Goal: Download file/media

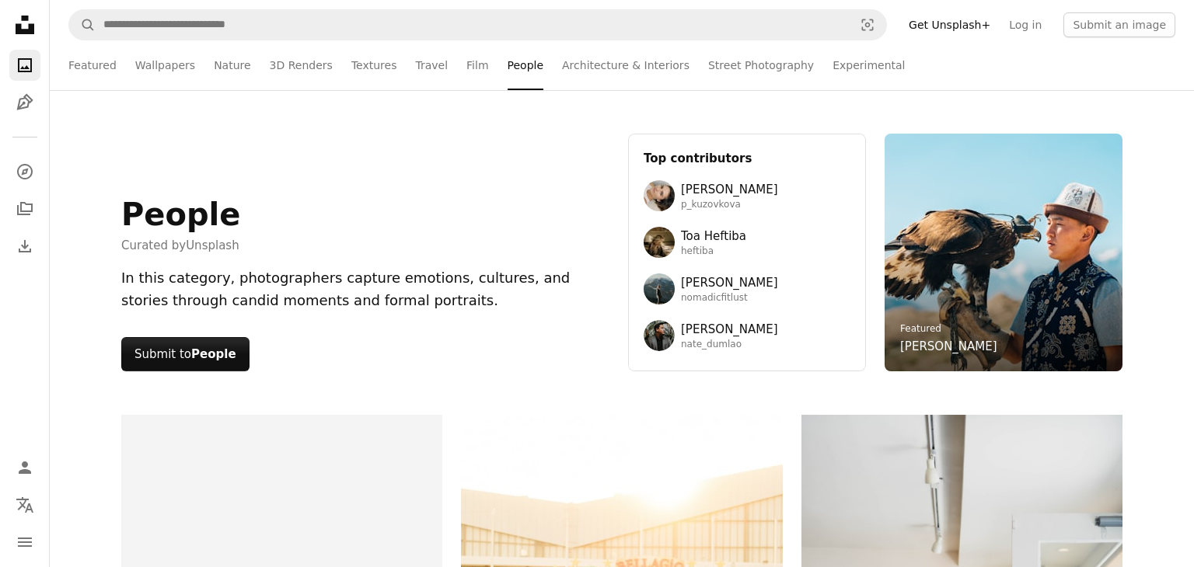
scroll to position [1112, 0]
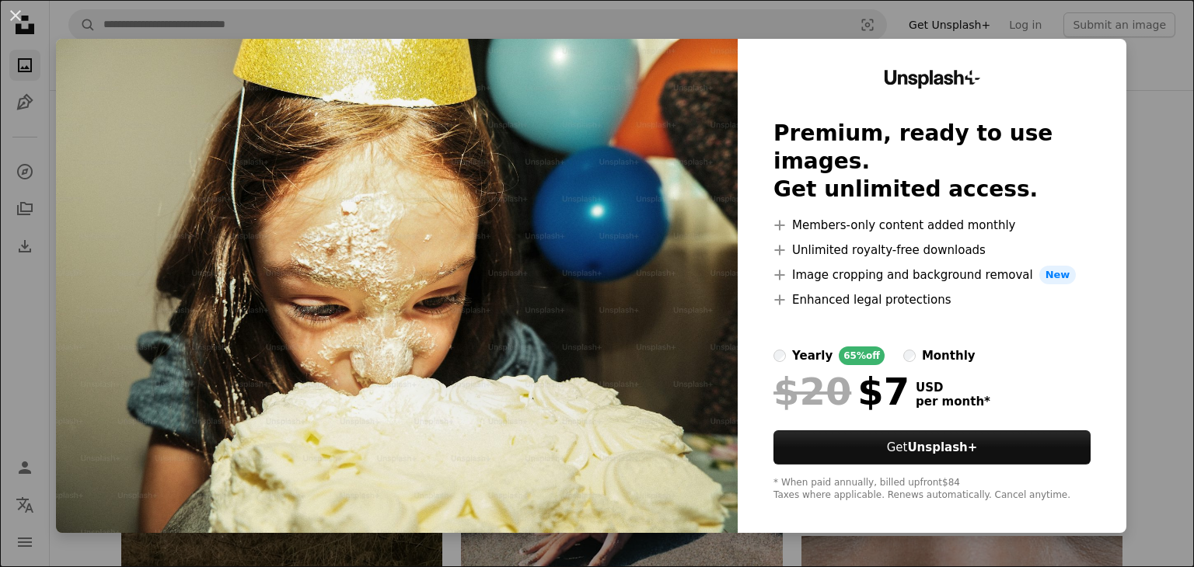
click at [1166, 95] on div "An X shape Unsplash+ Premium, ready to use images. Get unlimited access. A plus…" at bounding box center [597, 283] width 1194 height 567
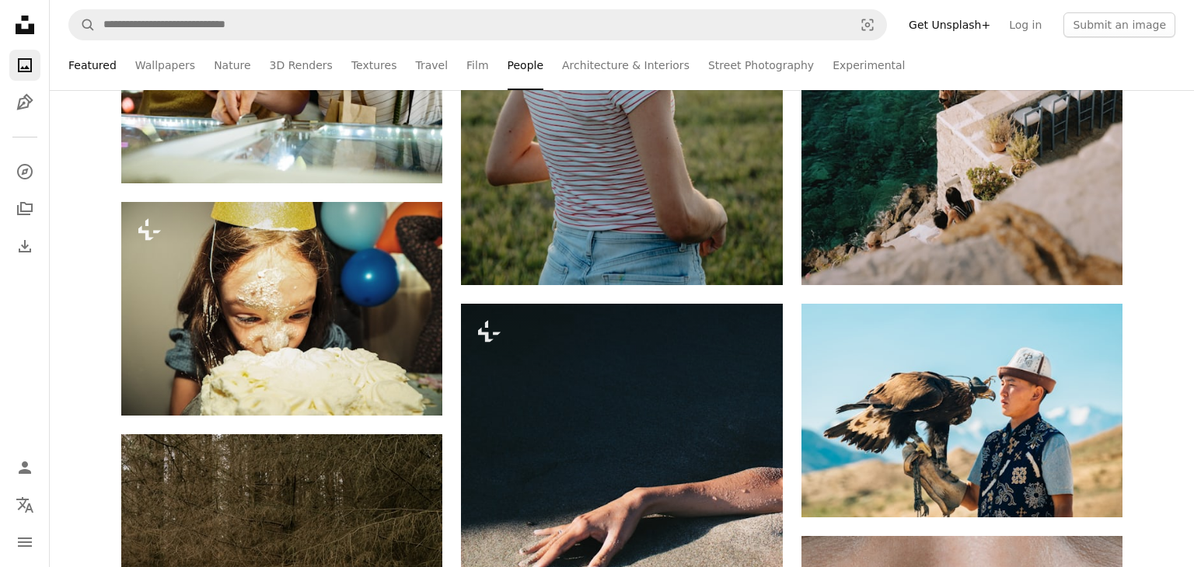
click at [103, 66] on link "Featured" at bounding box center [92, 65] width 48 height 50
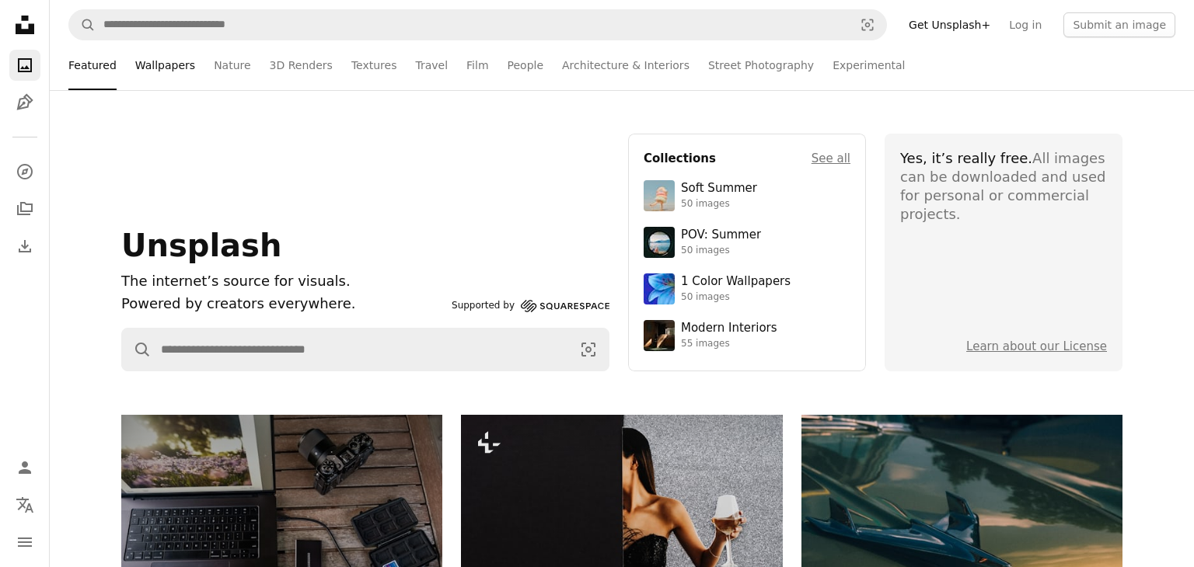
click at [174, 66] on link "Wallpapers" at bounding box center [165, 65] width 60 height 50
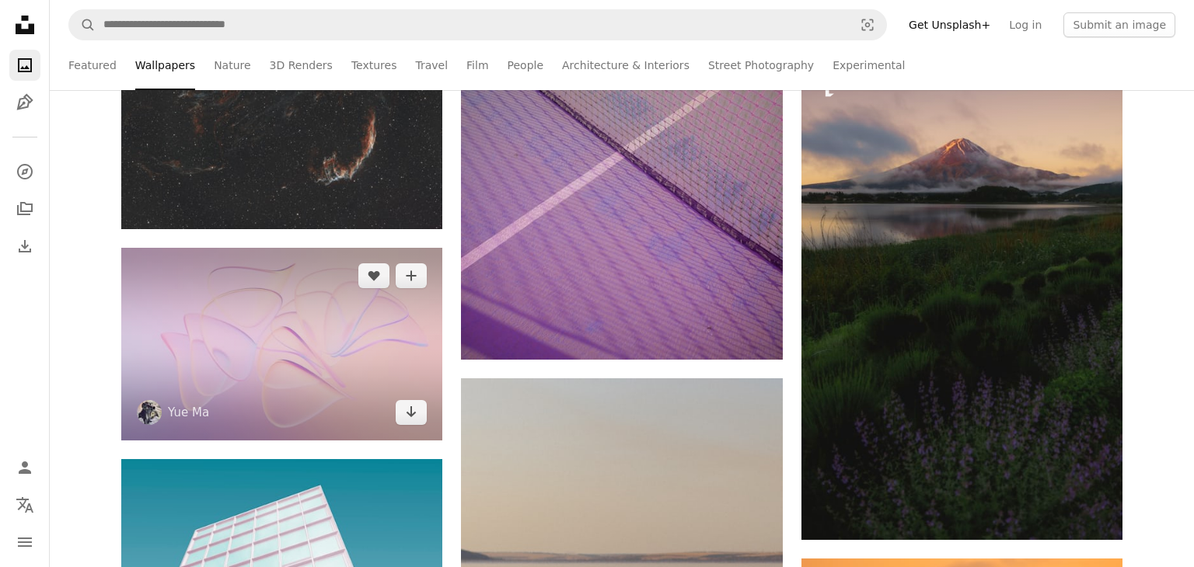
scroll to position [1311, 0]
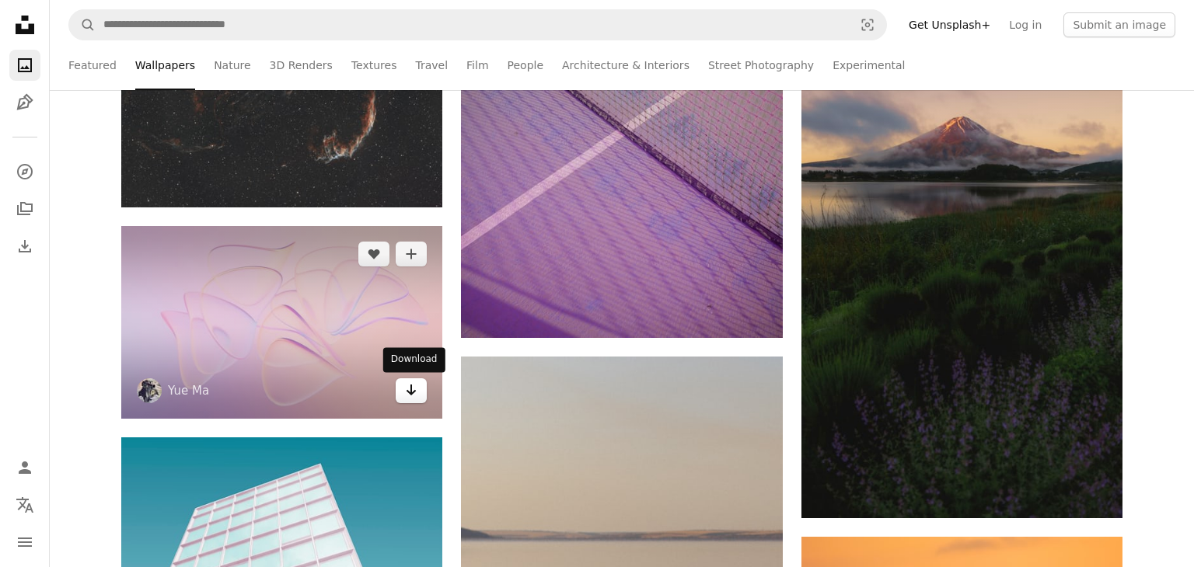
click at [408, 394] on icon "Arrow pointing down" at bounding box center [411, 390] width 12 height 19
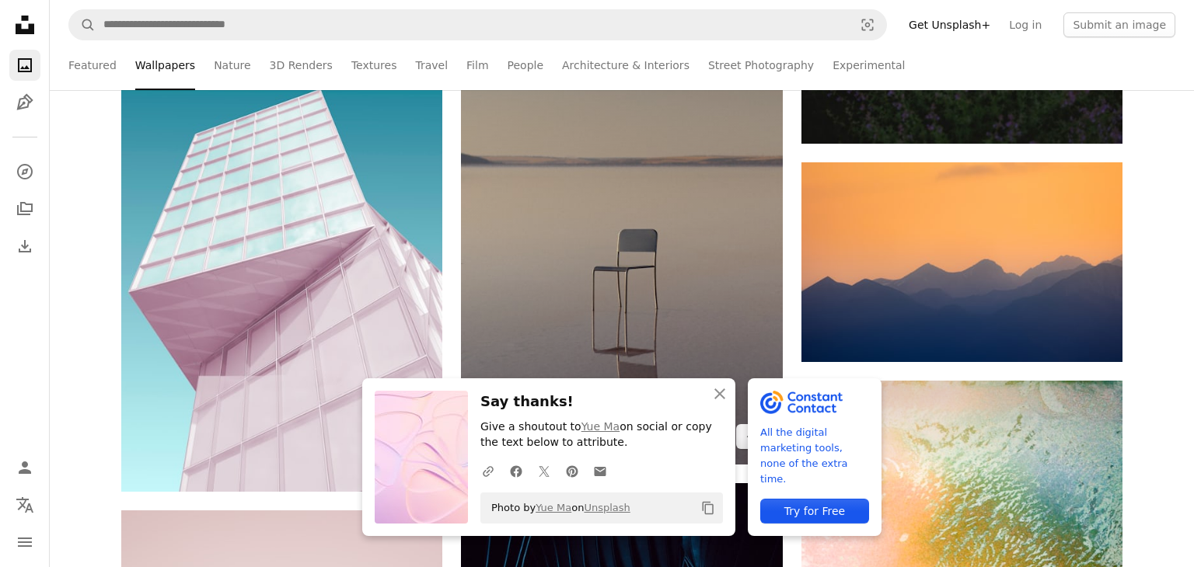
scroll to position [1689, 0]
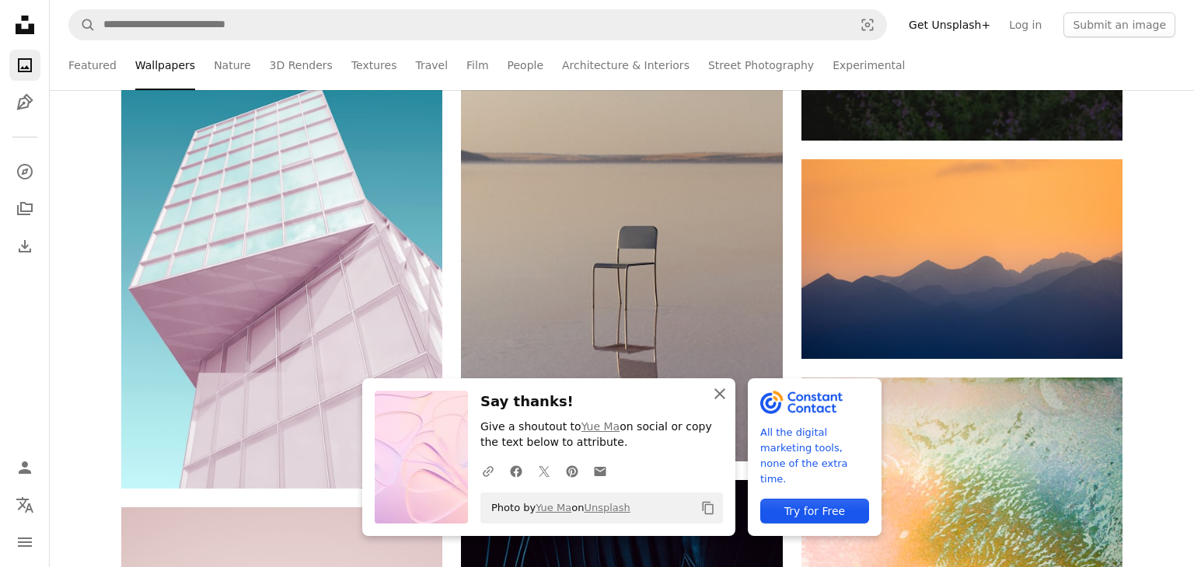
click at [722, 393] on icon "An X shape" at bounding box center [719, 394] width 19 height 19
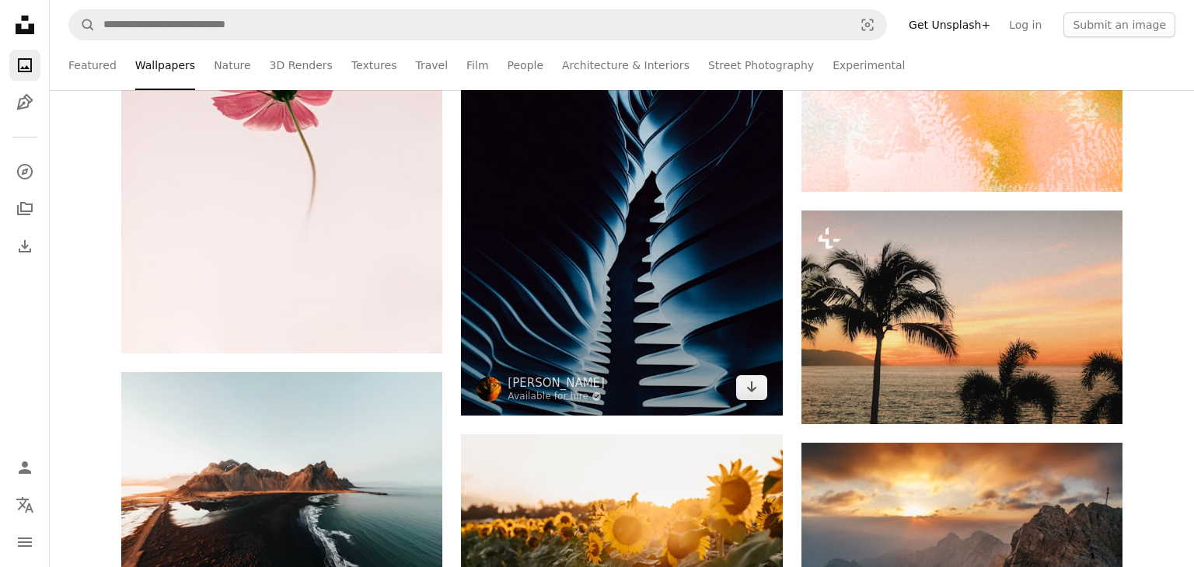
scroll to position [2328, 0]
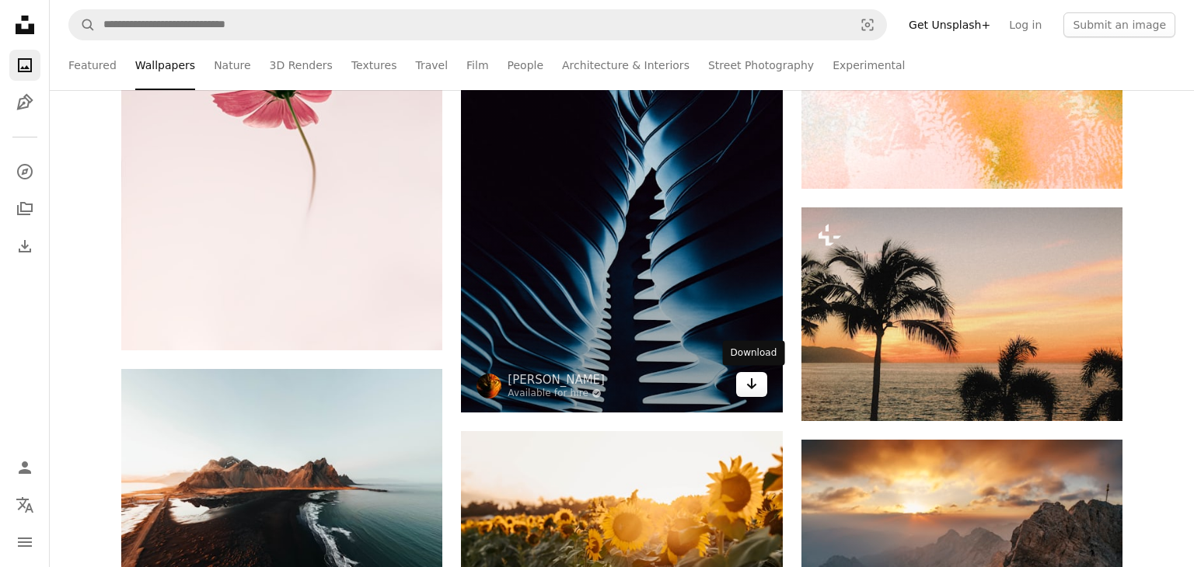
click at [756, 384] on icon "Arrow pointing down" at bounding box center [751, 384] width 12 height 19
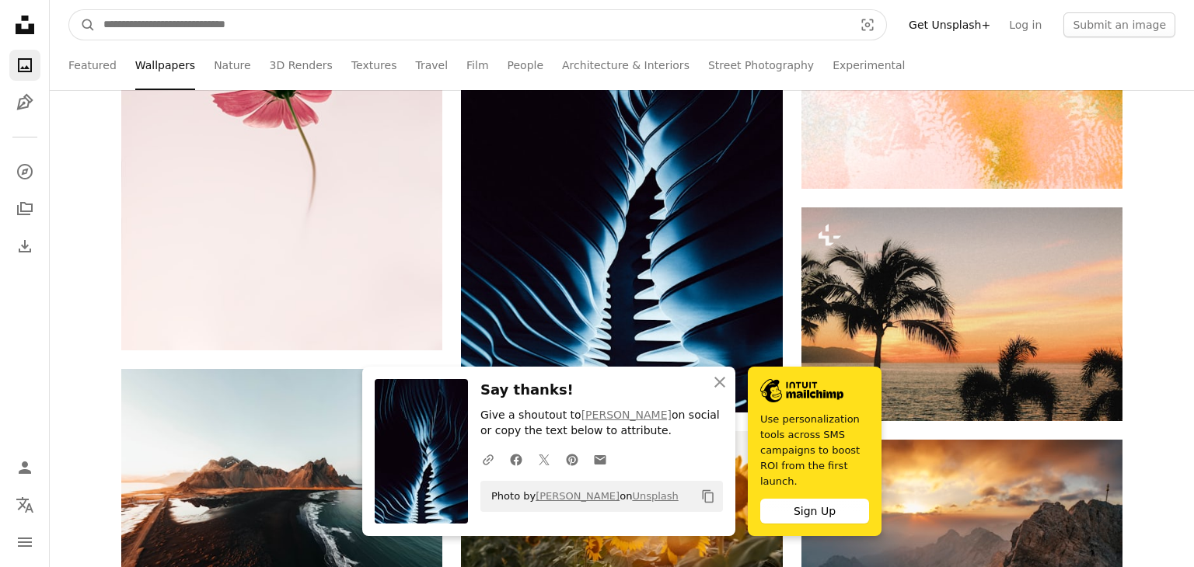
click at [615, 37] on input "Find visuals sitewide" at bounding box center [472, 25] width 753 height 30
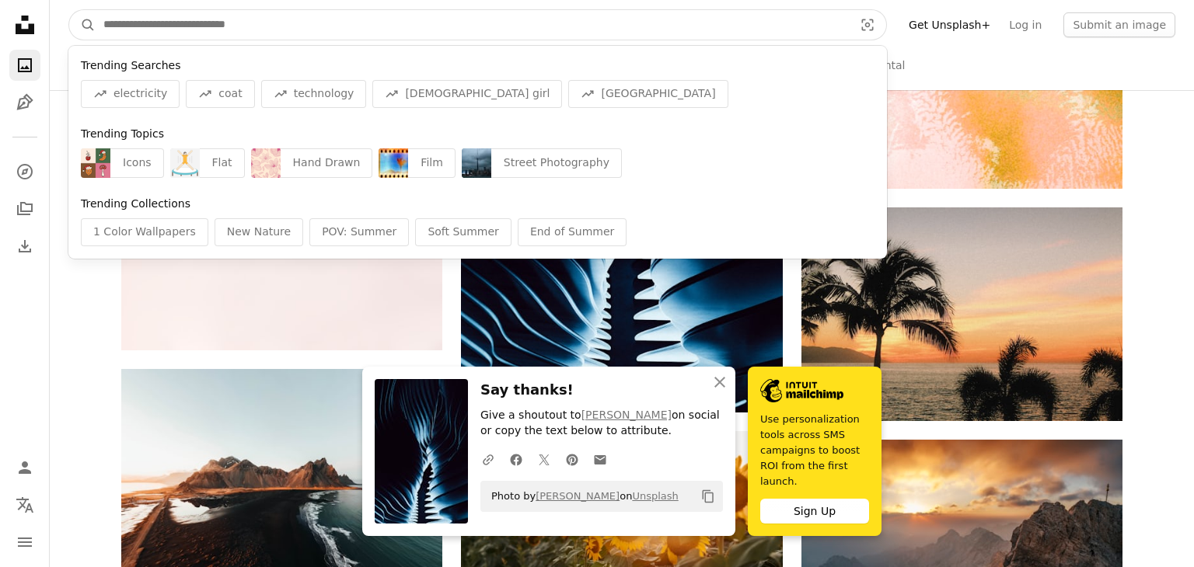
paste input "**********"
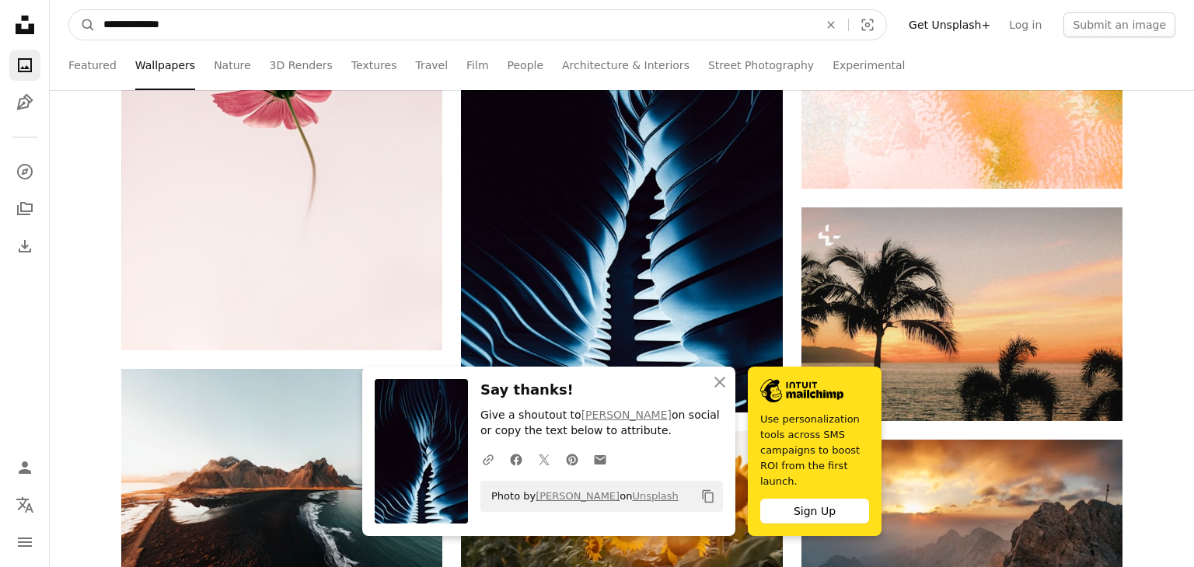
type input "**********"
click at [69, 10] on button "A magnifying glass" at bounding box center [82, 25] width 26 height 30
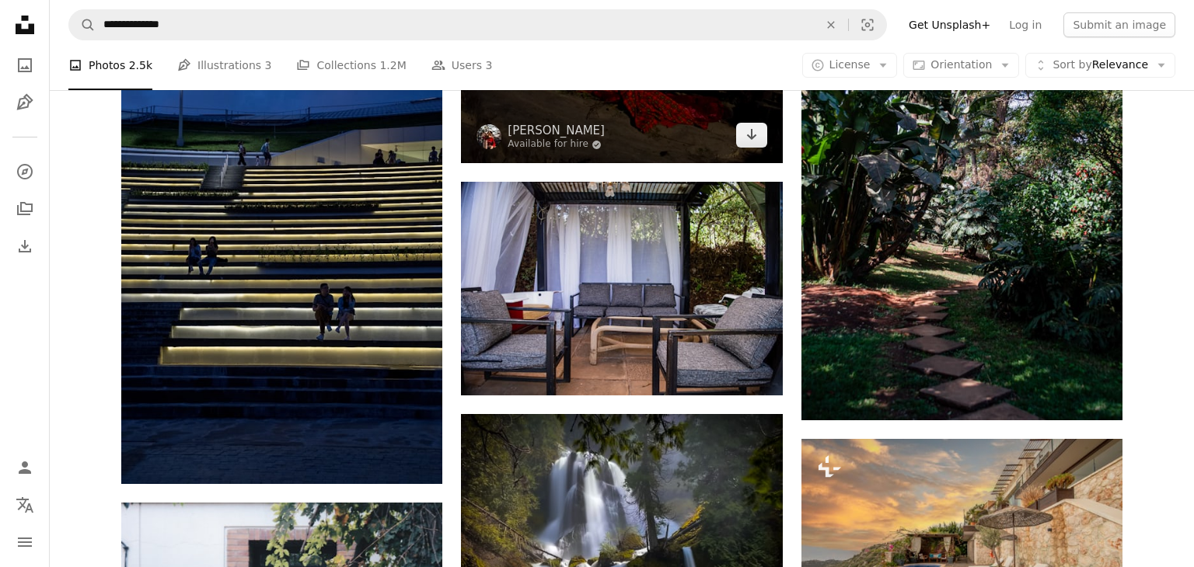
scroll to position [1400, 0]
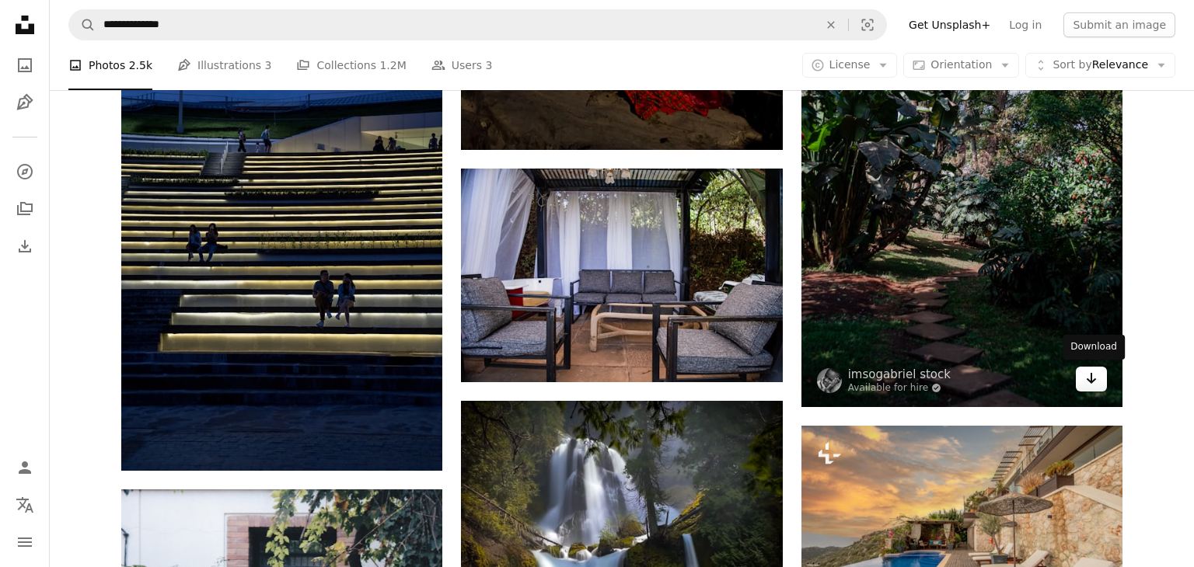
click at [1098, 385] on link "Arrow pointing down" at bounding box center [1091, 379] width 31 height 25
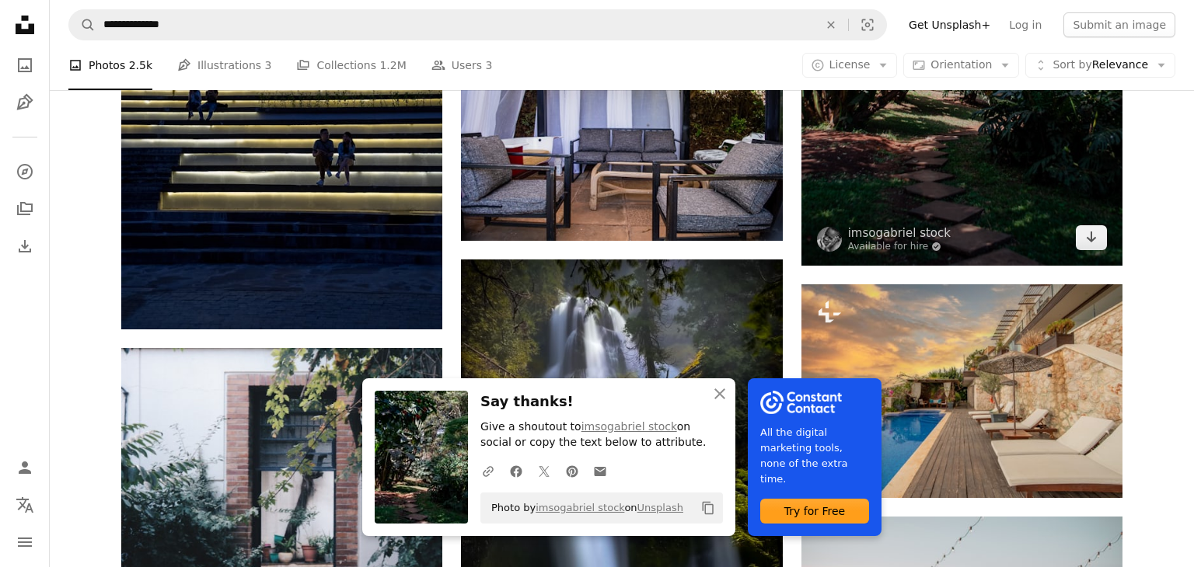
scroll to position [1543, 0]
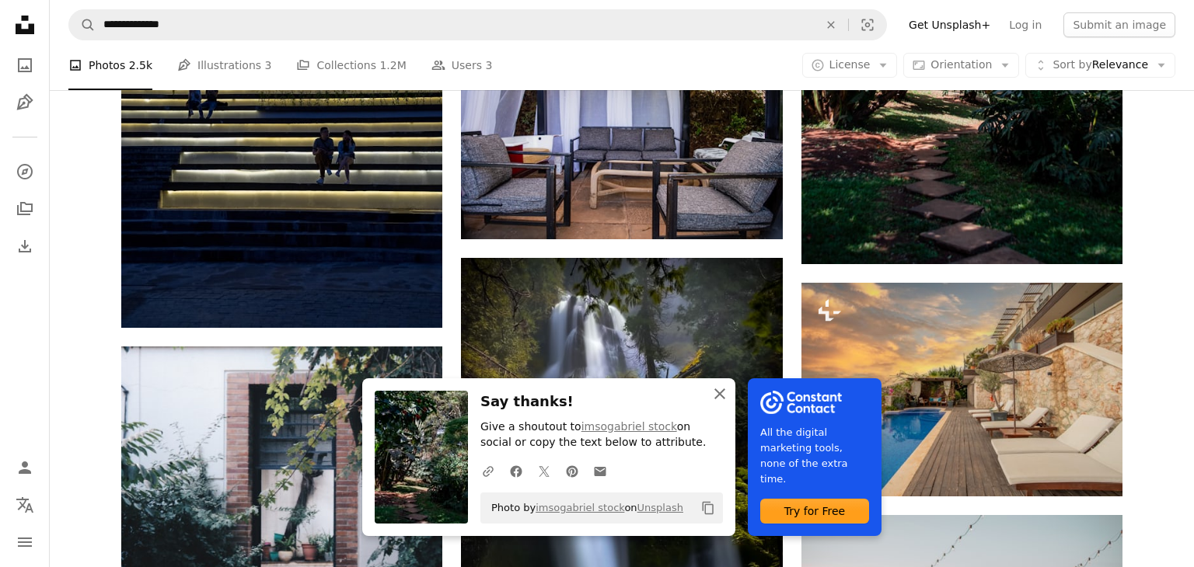
click at [722, 393] on icon "An X shape" at bounding box center [719, 394] width 19 height 19
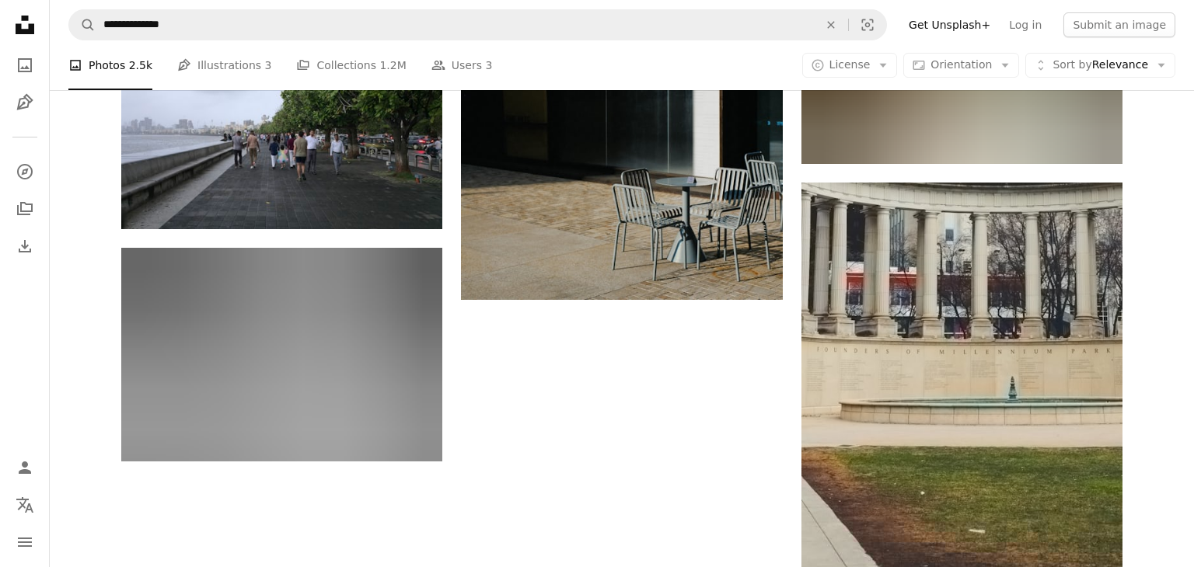
scroll to position [2344, 0]
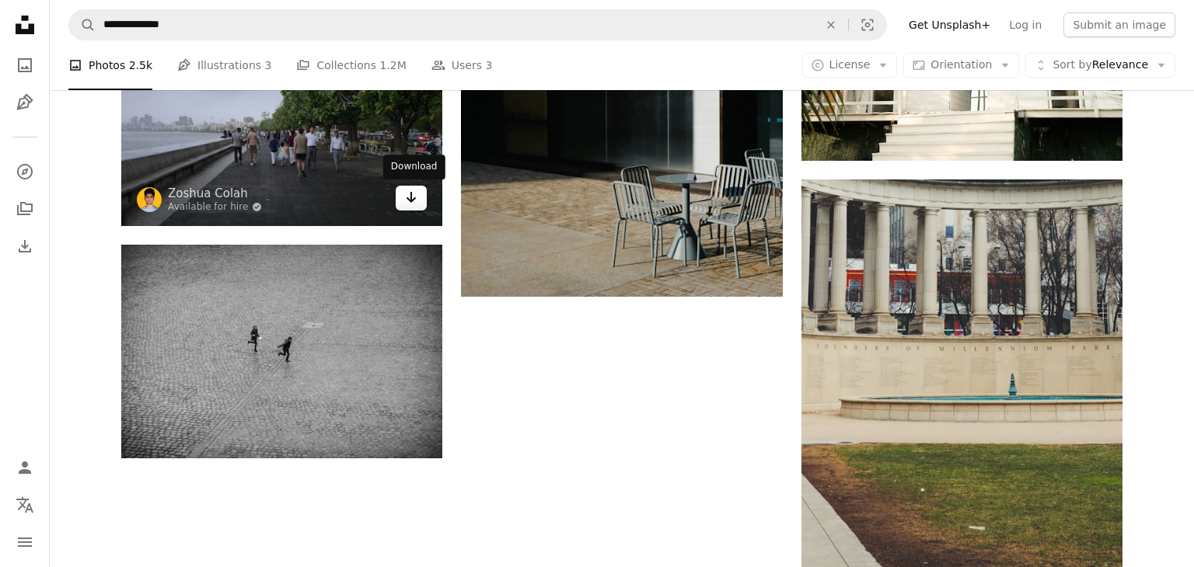
click at [407, 201] on icon "Arrow pointing down" at bounding box center [411, 197] width 12 height 19
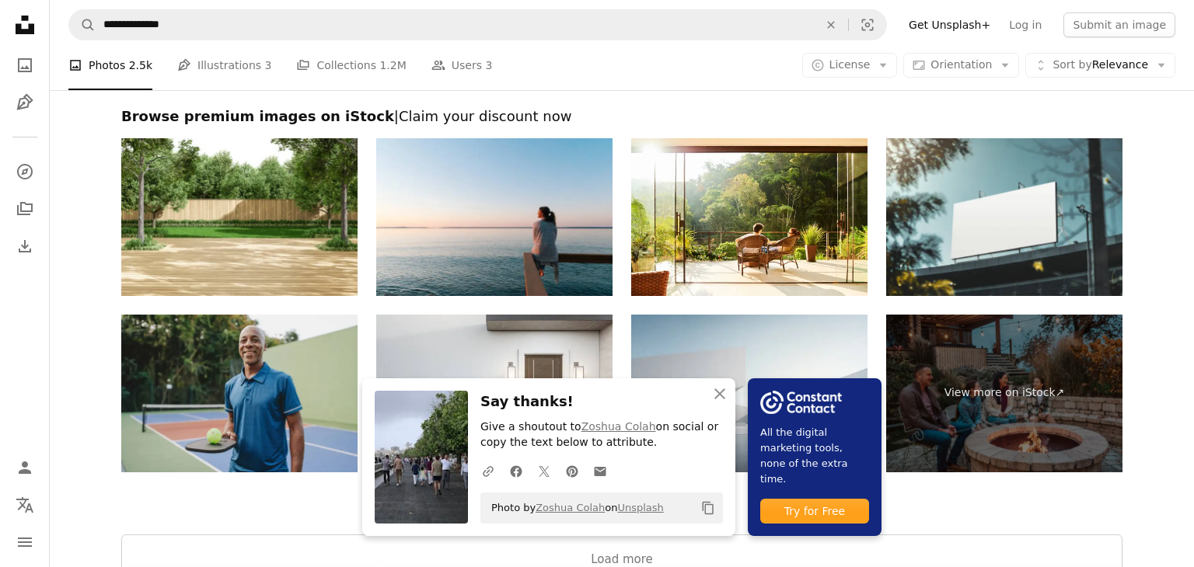
scroll to position [3190, 0]
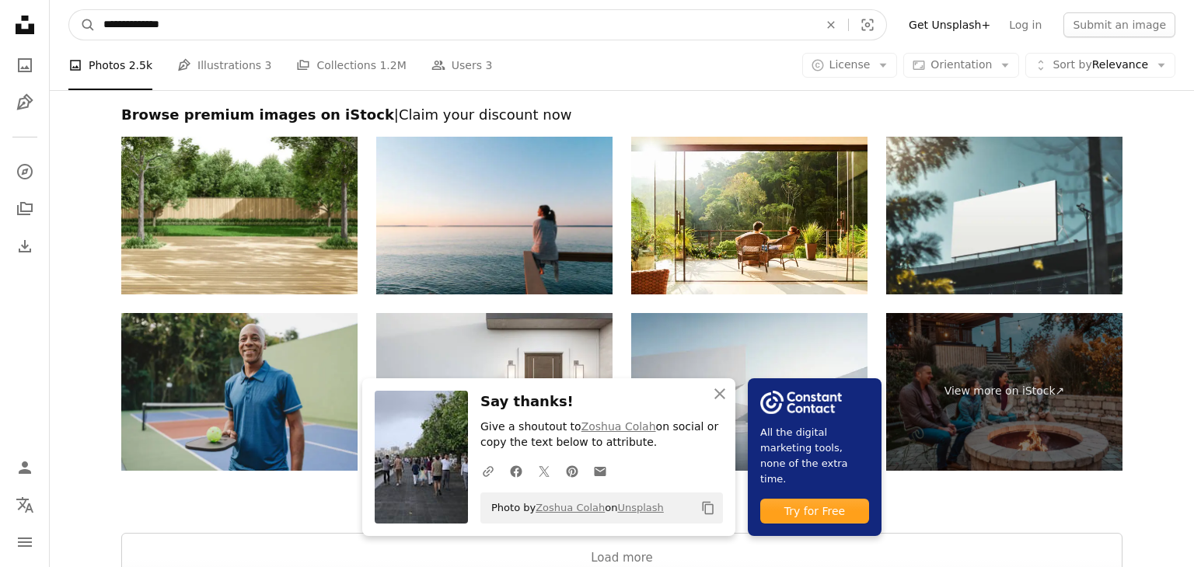
click at [426, 22] on input "**********" at bounding box center [455, 25] width 718 height 30
type input "*"
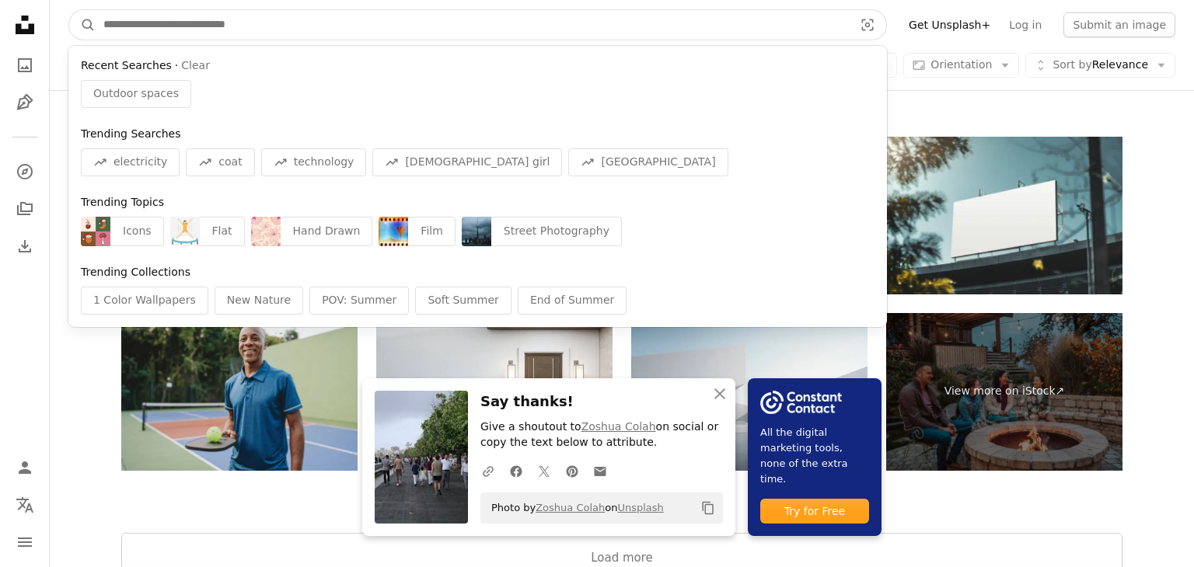
paste input "**********"
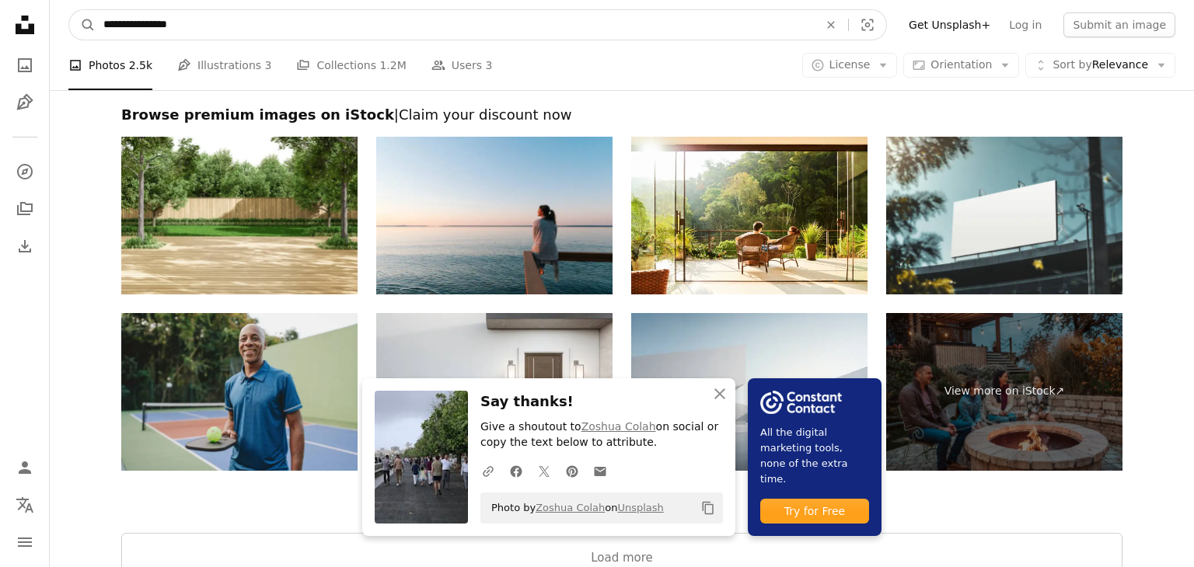
type input "**********"
click at [69, 10] on button "A magnifying glass" at bounding box center [82, 25] width 26 height 30
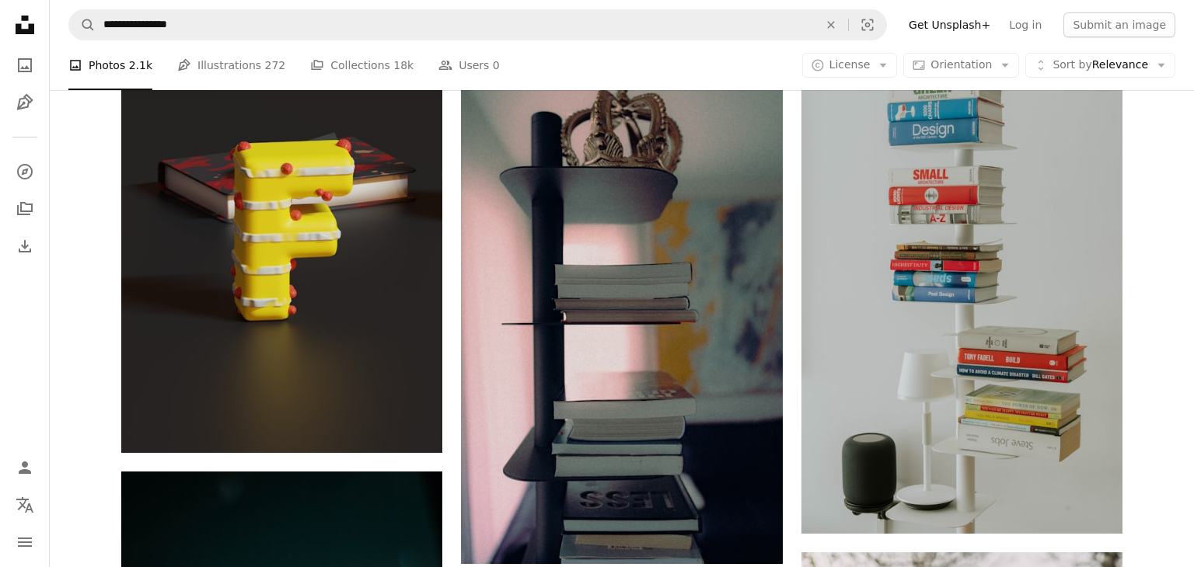
scroll to position [777, 0]
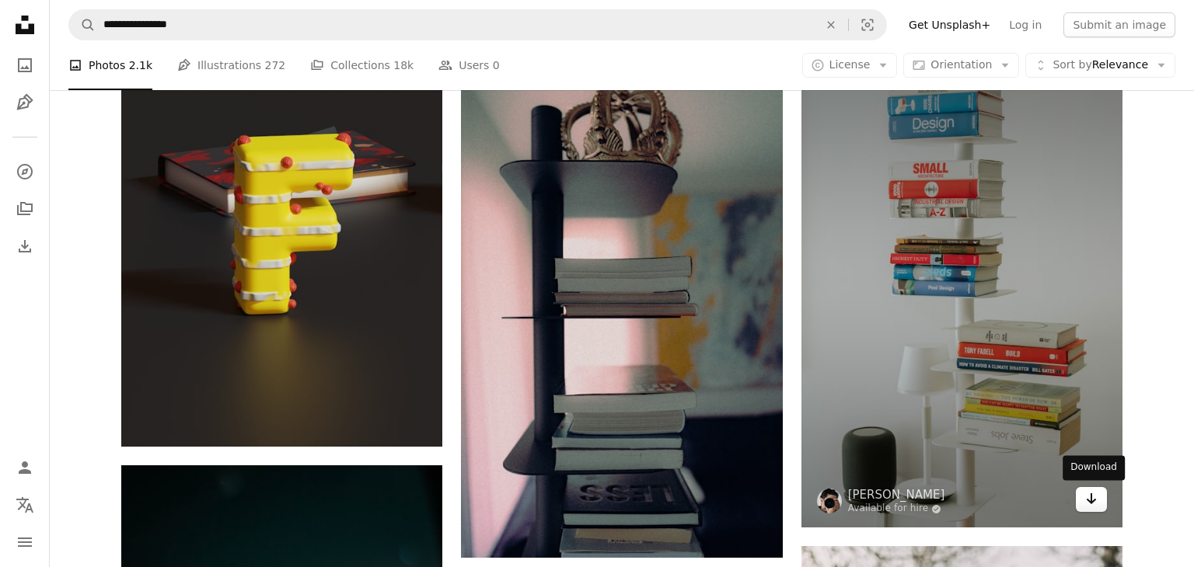
click at [1091, 501] on icon "Download" at bounding box center [1092, 499] width 10 height 11
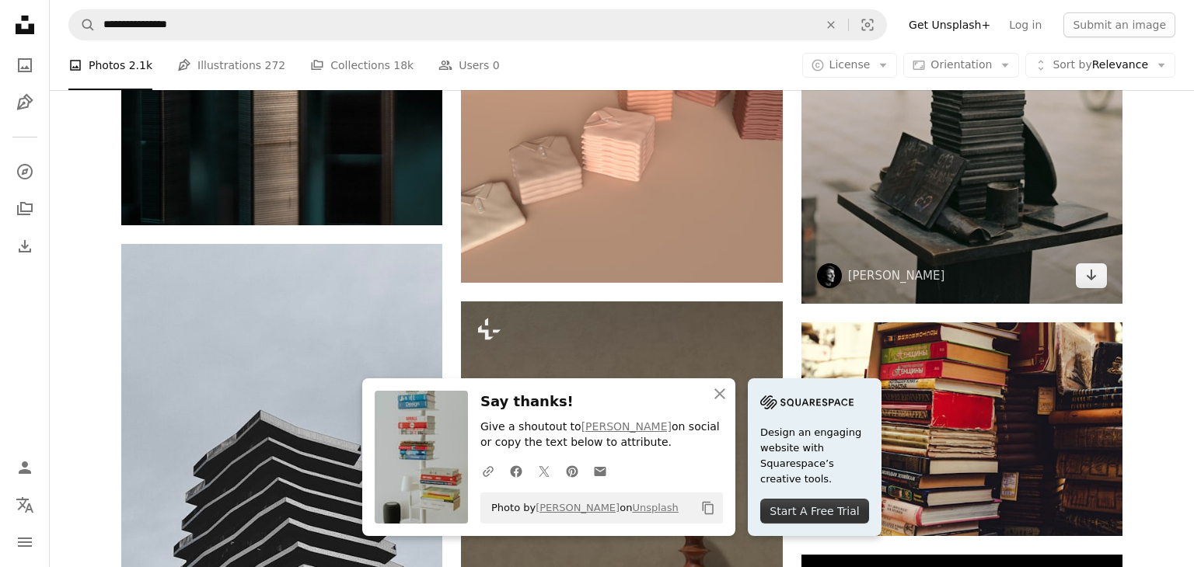
scroll to position [1502, 0]
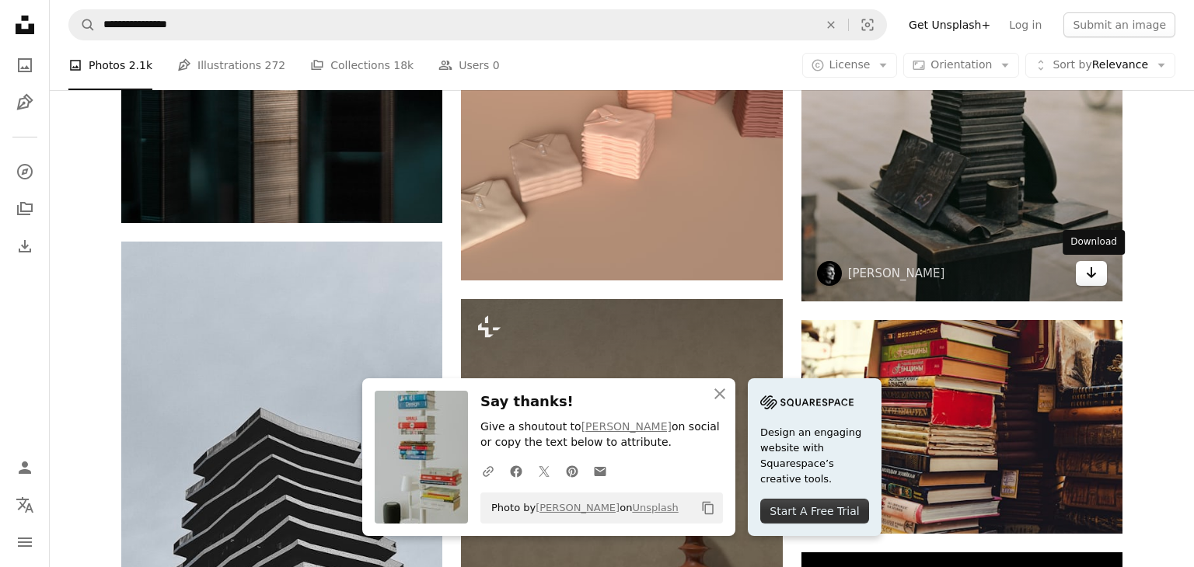
click at [1097, 274] on icon "Arrow pointing down" at bounding box center [1091, 272] width 12 height 19
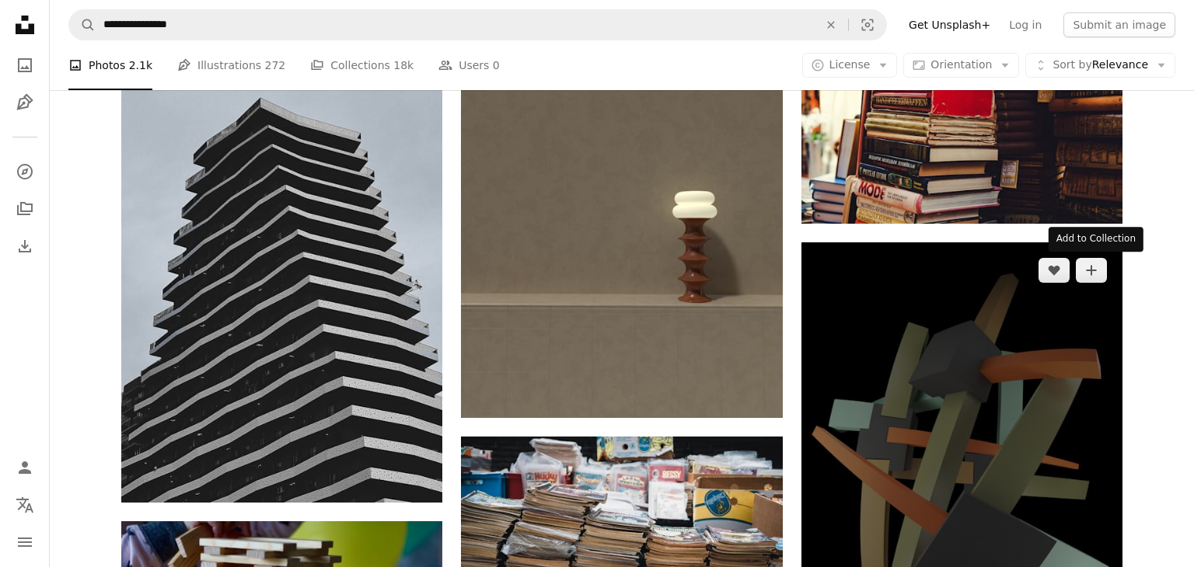
scroll to position [1813, 0]
